Goal: Information Seeking & Learning: Understand process/instructions

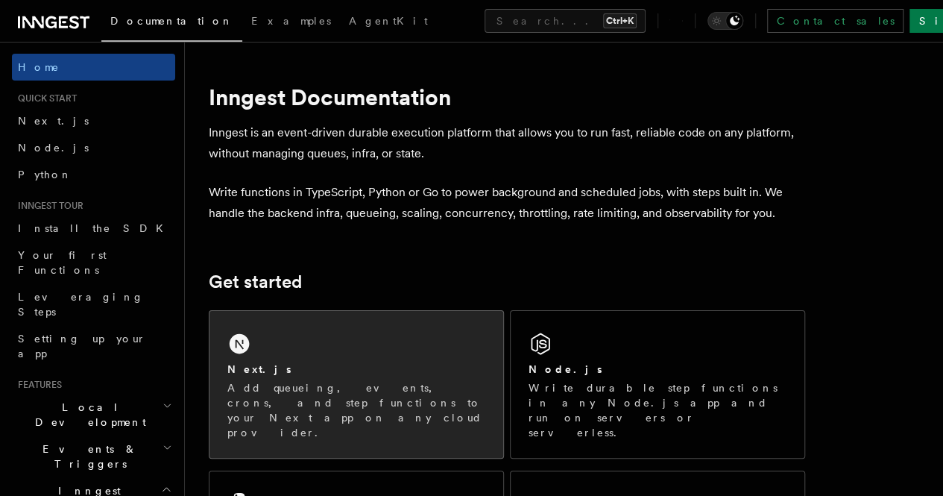
click at [315, 356] on div "Next.js Add queueing, events, crons, and step functions to your Next app on any…" at bounding box center [357, 384] width 294 height 147
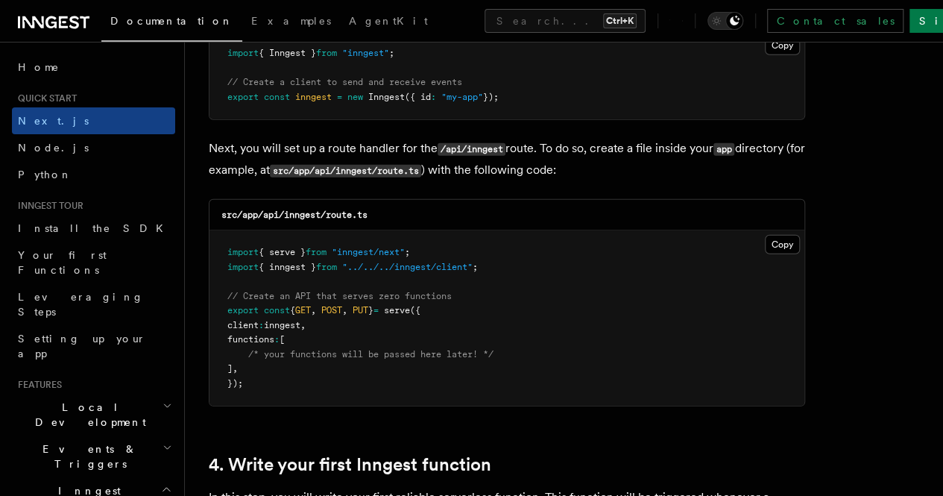
scroll to position [2013, 0]
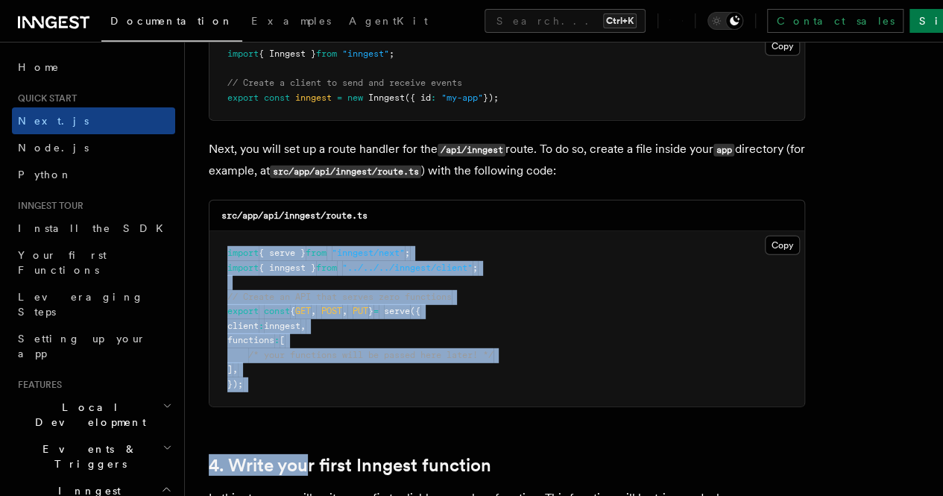
drag, startPoint x: 228, startPoint y: 230, endPoint x: 306, endPoint y: 406, distance: 192.6
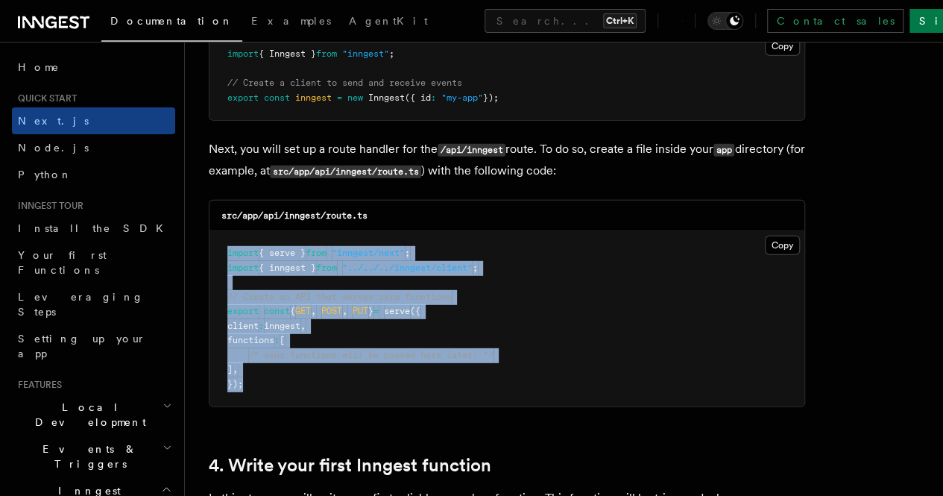
drag, startPoint x: 224, startPoint y: 236, endPoint x: 298, endPoint y: 388, distance: 169.4
click at [298, 388] on pre "import { serve } from "inngest/next" ; import { inngest } from "../../../innges…" at bounding box center [507, 318] width 595 height 175
copy code "import { serve } from "inngest/next" ; import { inngest } from "../../../innges…"
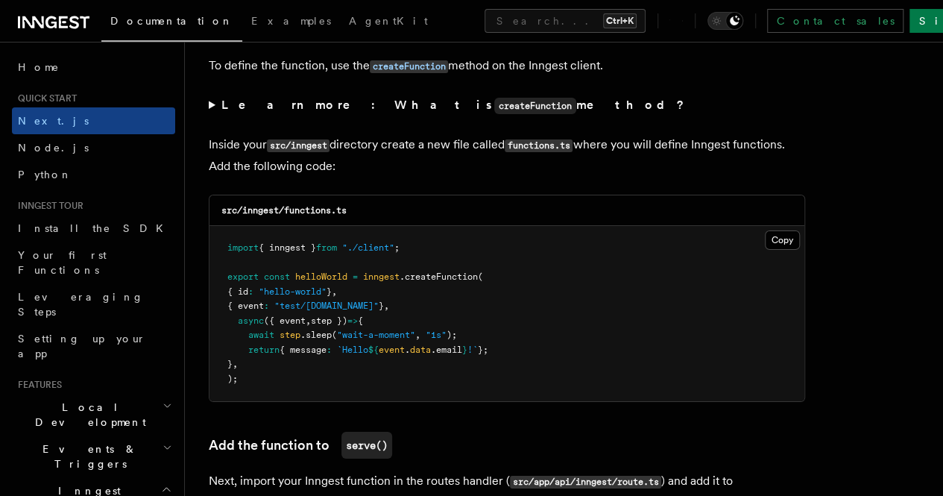
scroll to position [2535, 0]
